Goal: Information Seeking & Learning: Learn about a topic

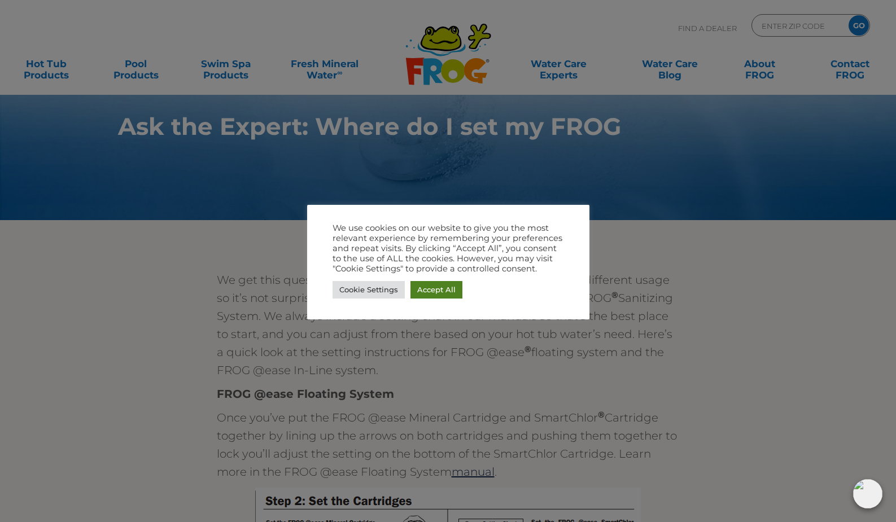
click at [448, 291] on link "Accept All" at bounding box center [436, 290] width 52 height 18
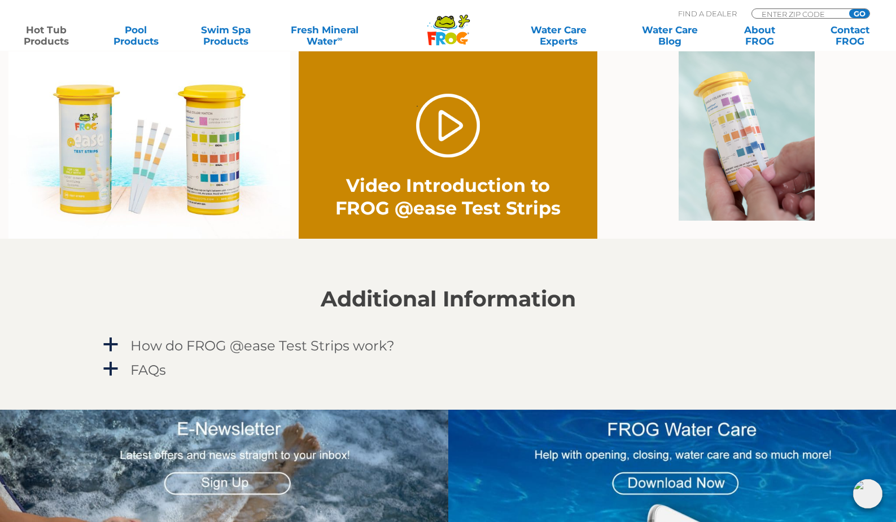
scroll to position [777, 0]
